Goal: Task Accomplishment & Management: Use online tool/utility

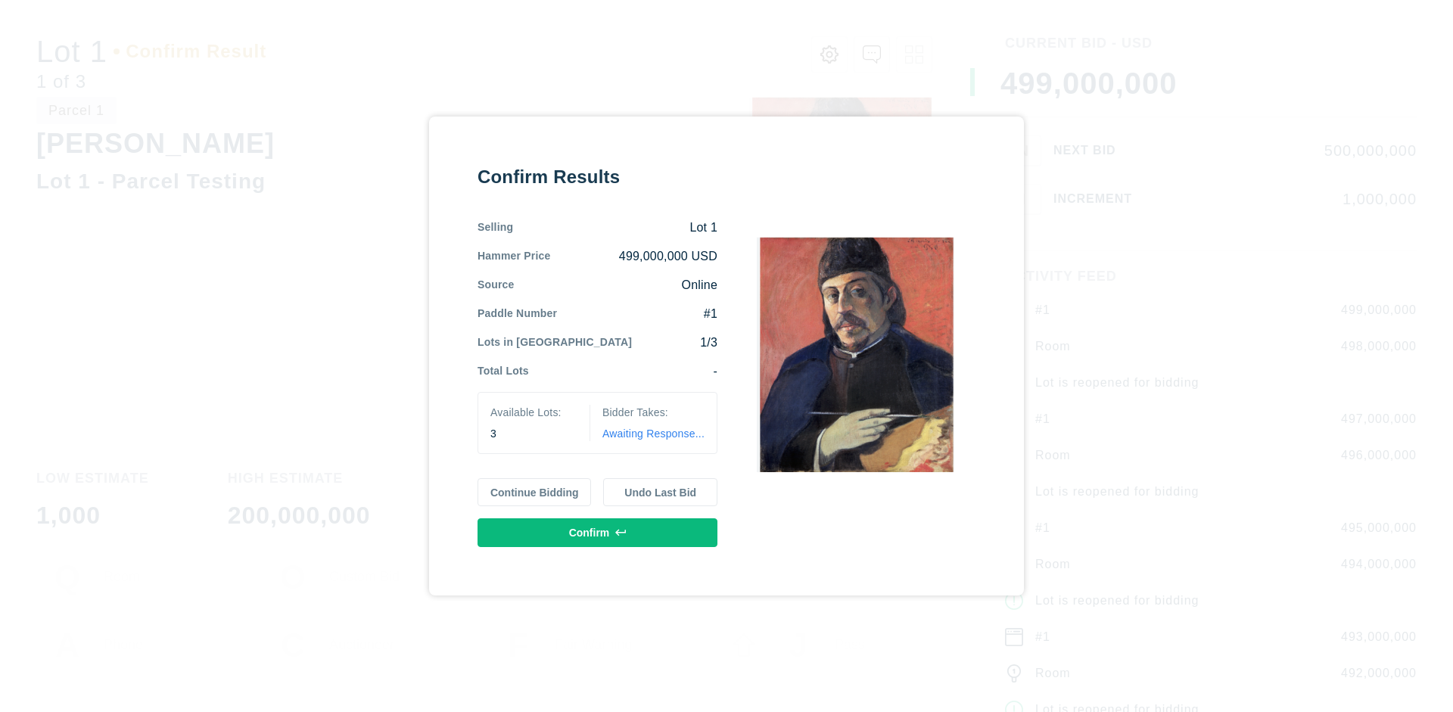
click at [535, 492] on button "Continue Bidding" at bounding box center [535, 492] width 114 height 29
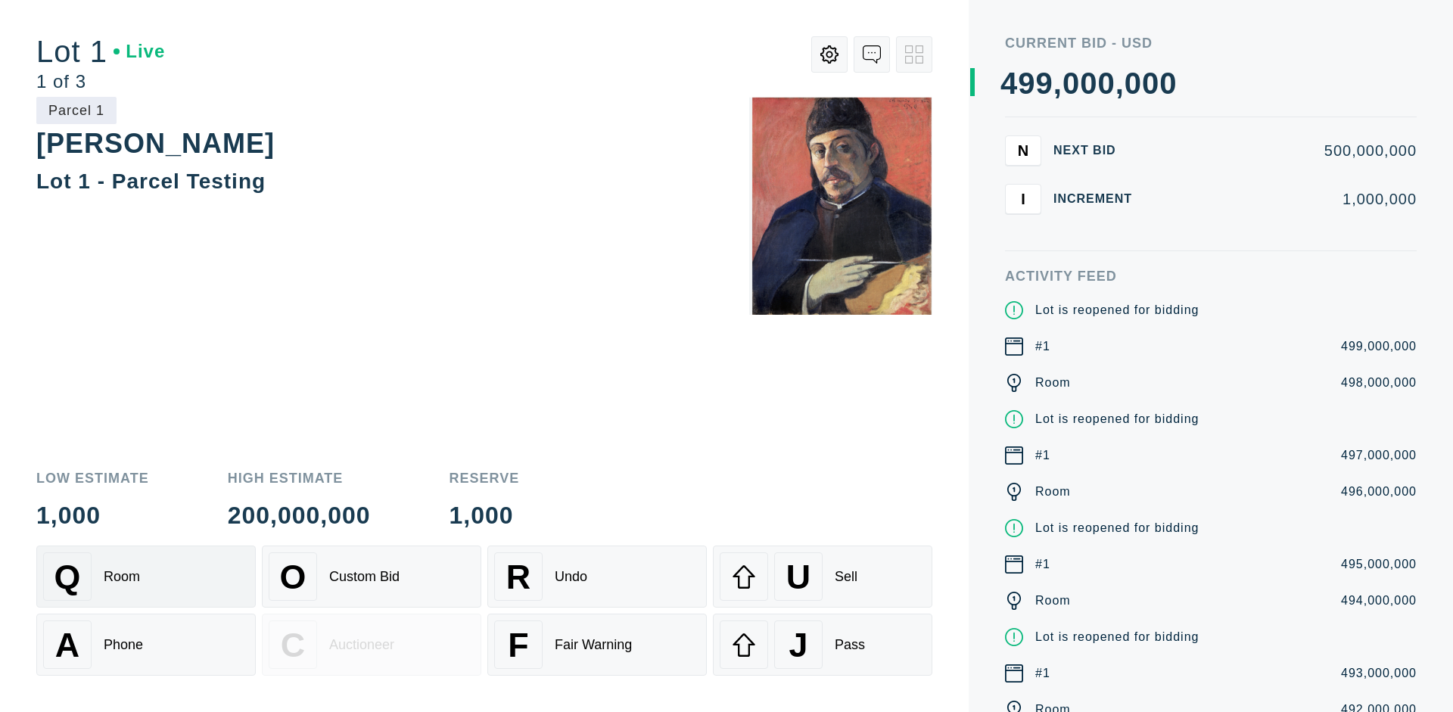
click at [146, 577] on div "Q Room" at bounding box center [146, 577] width 206 height 48
